Goal: Information Seeking & Learning: Find specific page/section

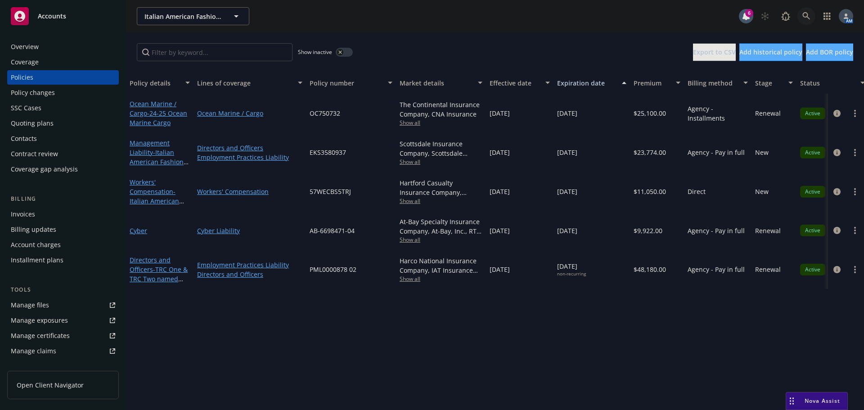
click at [801, 16] on link at bounding box center [806, 16] width 18 height 18
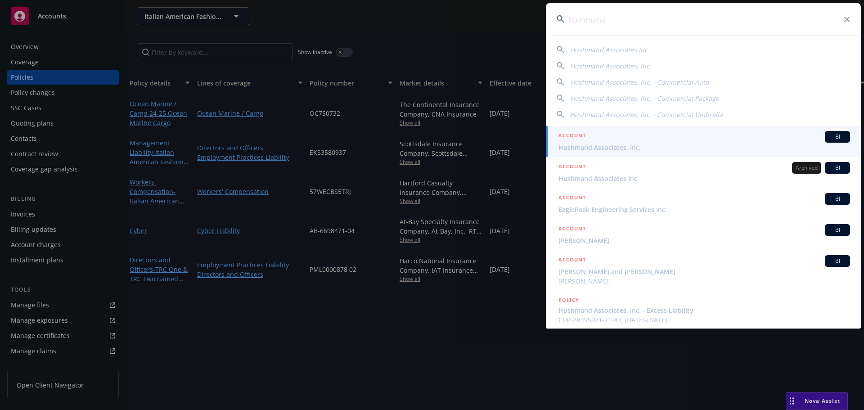
type input "hushmand"
click at [614, 139] on div "ACCOUNT BI" at bounding box center [704, 137] width 292 height 12
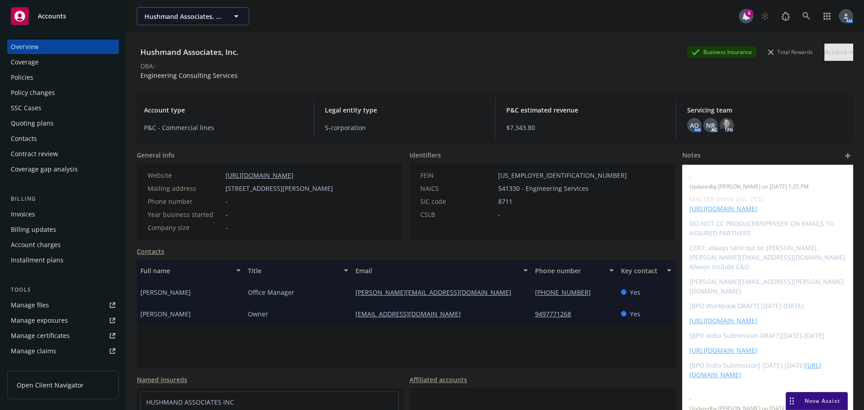
click at [46, 82] on div "Policies" at bounding box center [63, 77] width 104 height 14
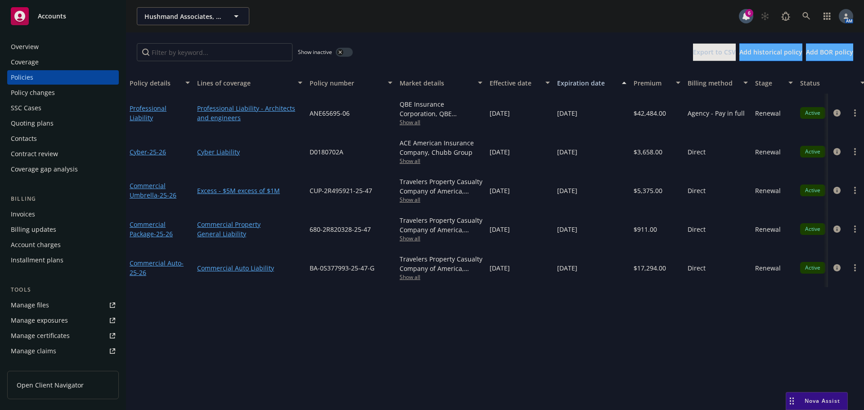
click at [350, 52] on button "button" at bounding box center [344, 52] width 17 height 9
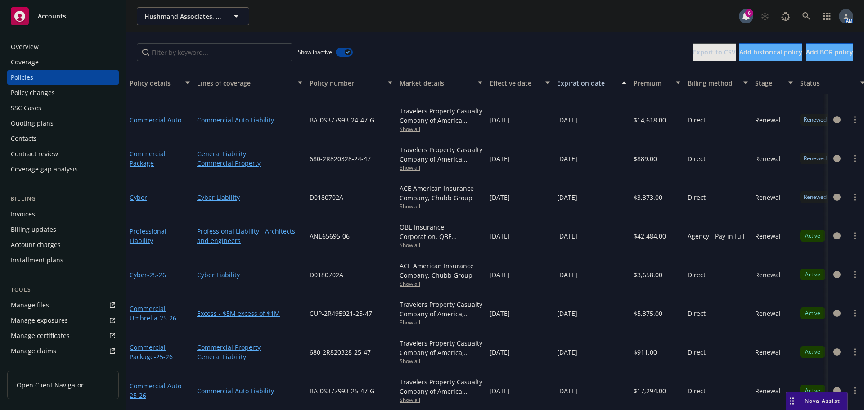
scroll to position [866, 0]
click at [237, 49] on input "Filter by keyword..." at bounding box center [215, 52] width 156 height 18
type input "858"
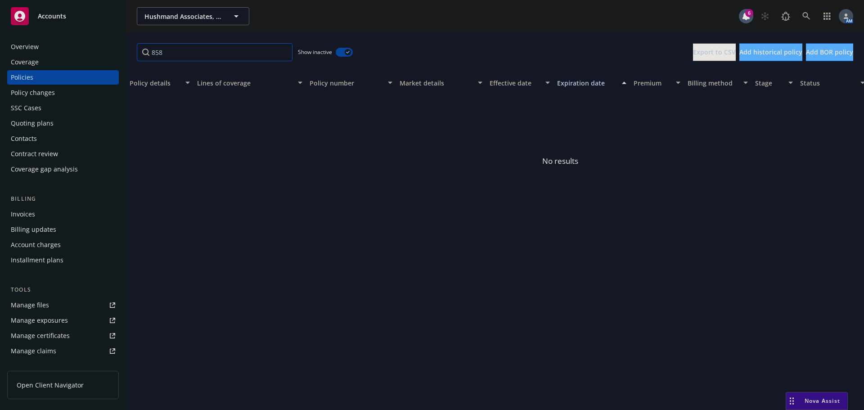
click at [284, 52] on input "858" at bounding box center [215, 52] width 156 height 18
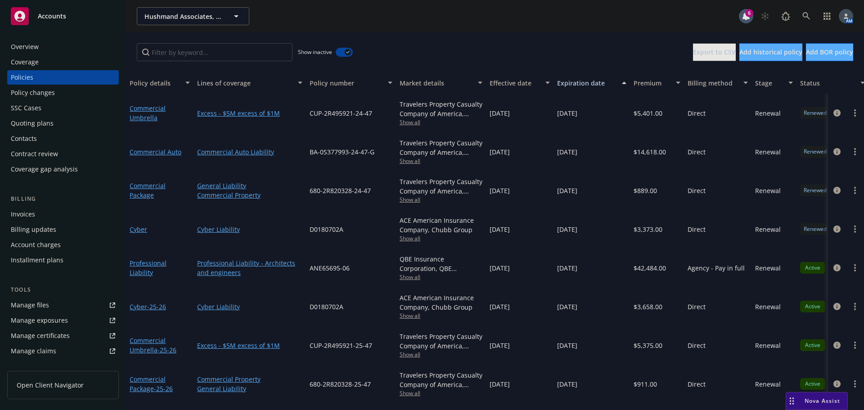
click at [344, 50] on button "button" at bounding box center [344, 52] width 17 height 9
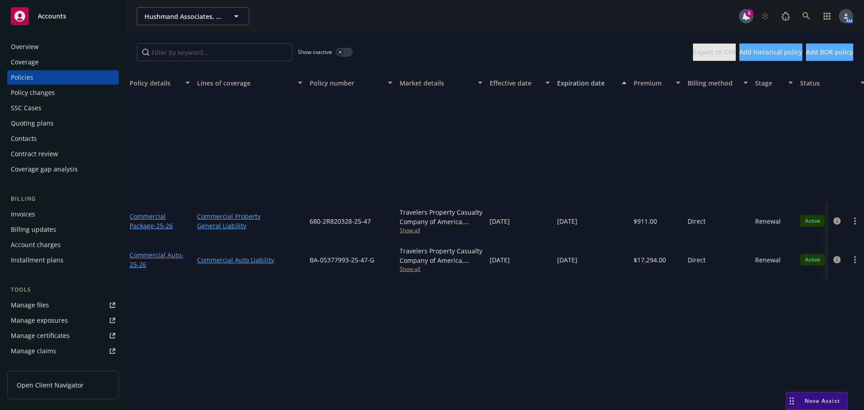
click at [341, 51] on icon "button" at bounding box center [340, 52] width 4 height 4
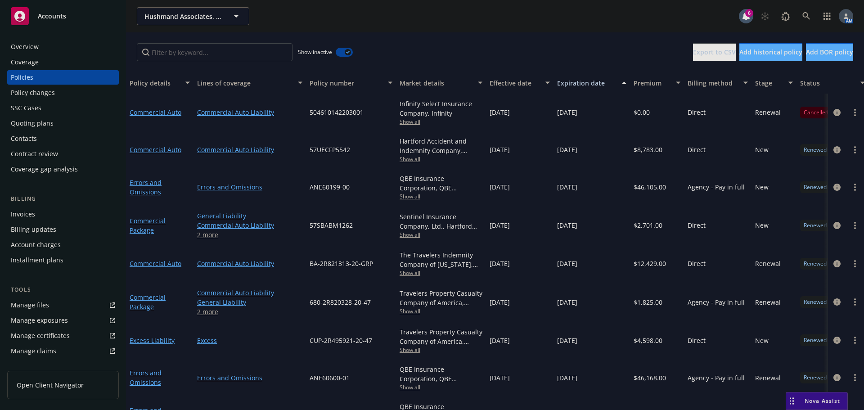
click at [345, 51] on div "button" at bounding box center [348, 52] width 6 height 6
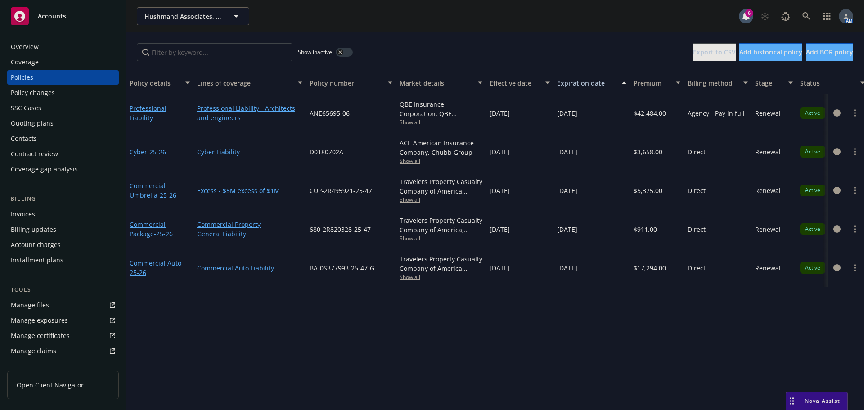
click at [31, 211] on div "Invoices" at bounding box center [23, 214] width 24 height 14
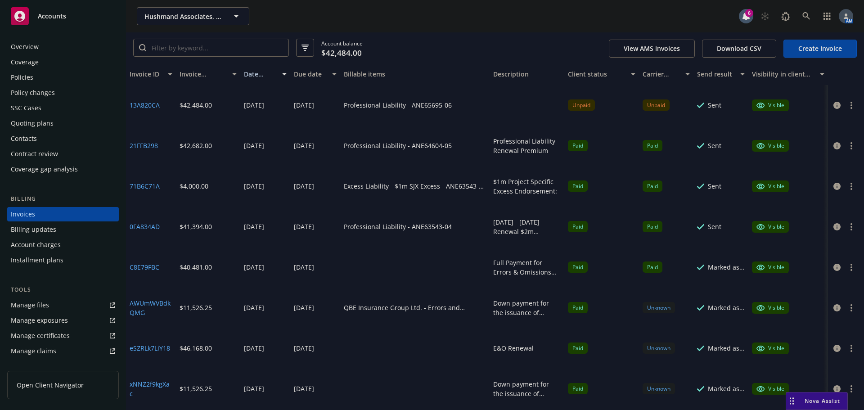
click at [30, 77] on div "Policies" at bounding box center [22, 77] width 22 height 14
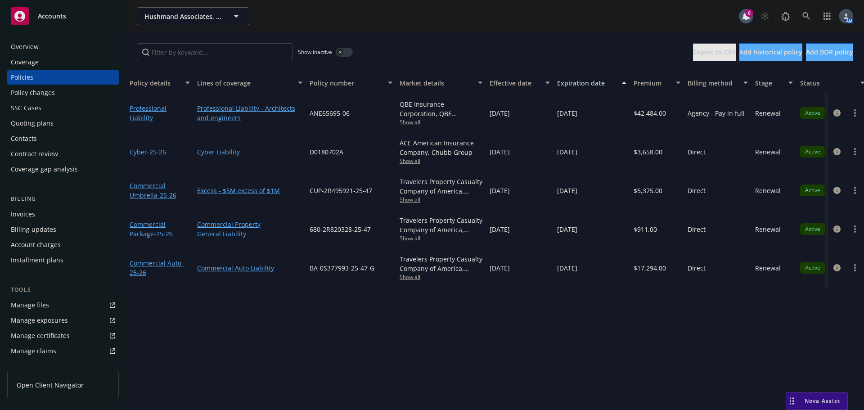
click at [411, 124] on span "Show all" at bounding box center [440, 122] width 83 height 8
click at [412, 45] on div "Show inactive Export to CSV Add historical policy Add BOR policy" at bounding box center [495, 52] width 738 height 40
